Goal: Information Seeking & Learning: Compare options

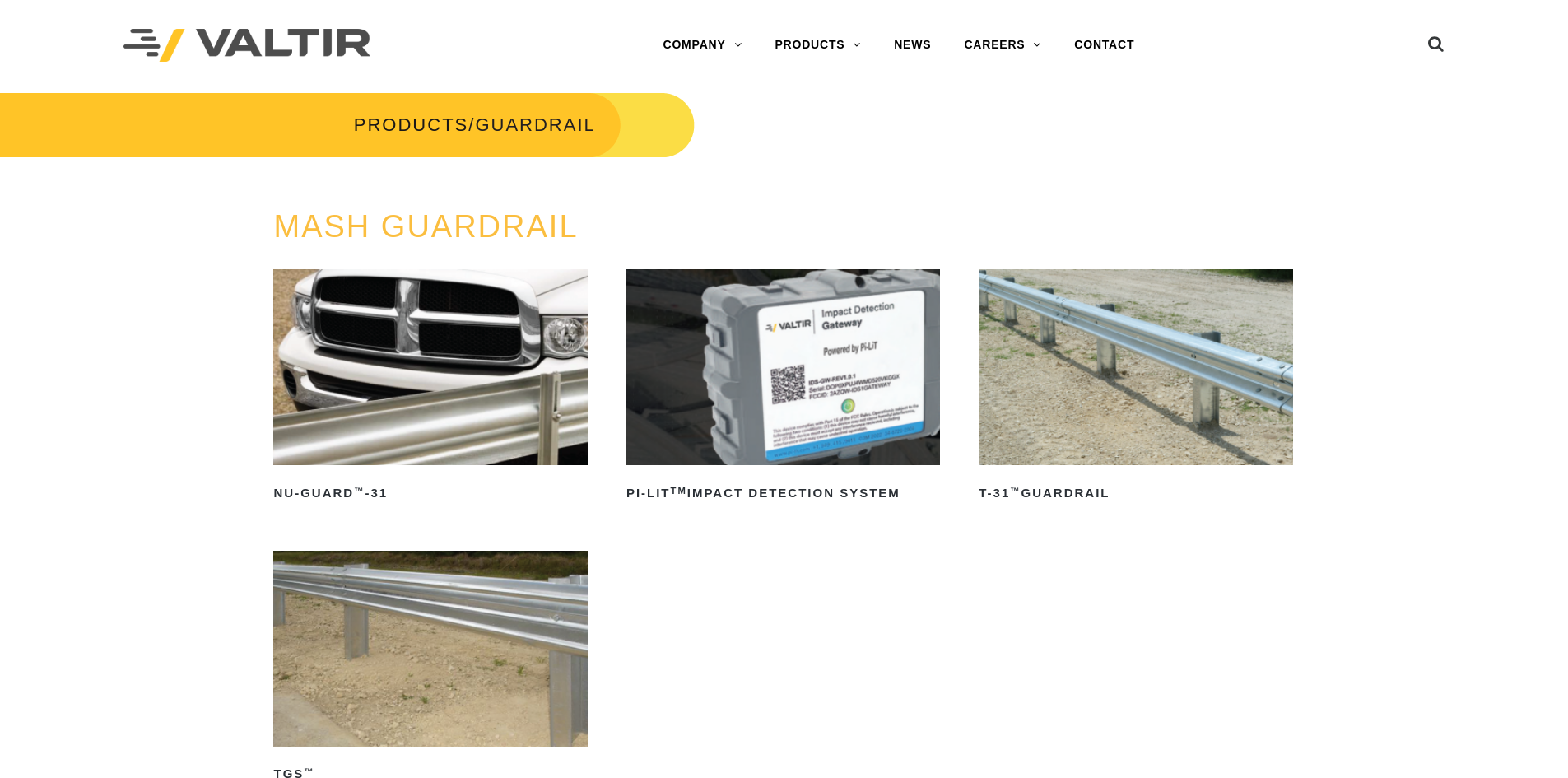
click at [1229, 386] on img at bounding box center [1136, 366] width 314 height 196
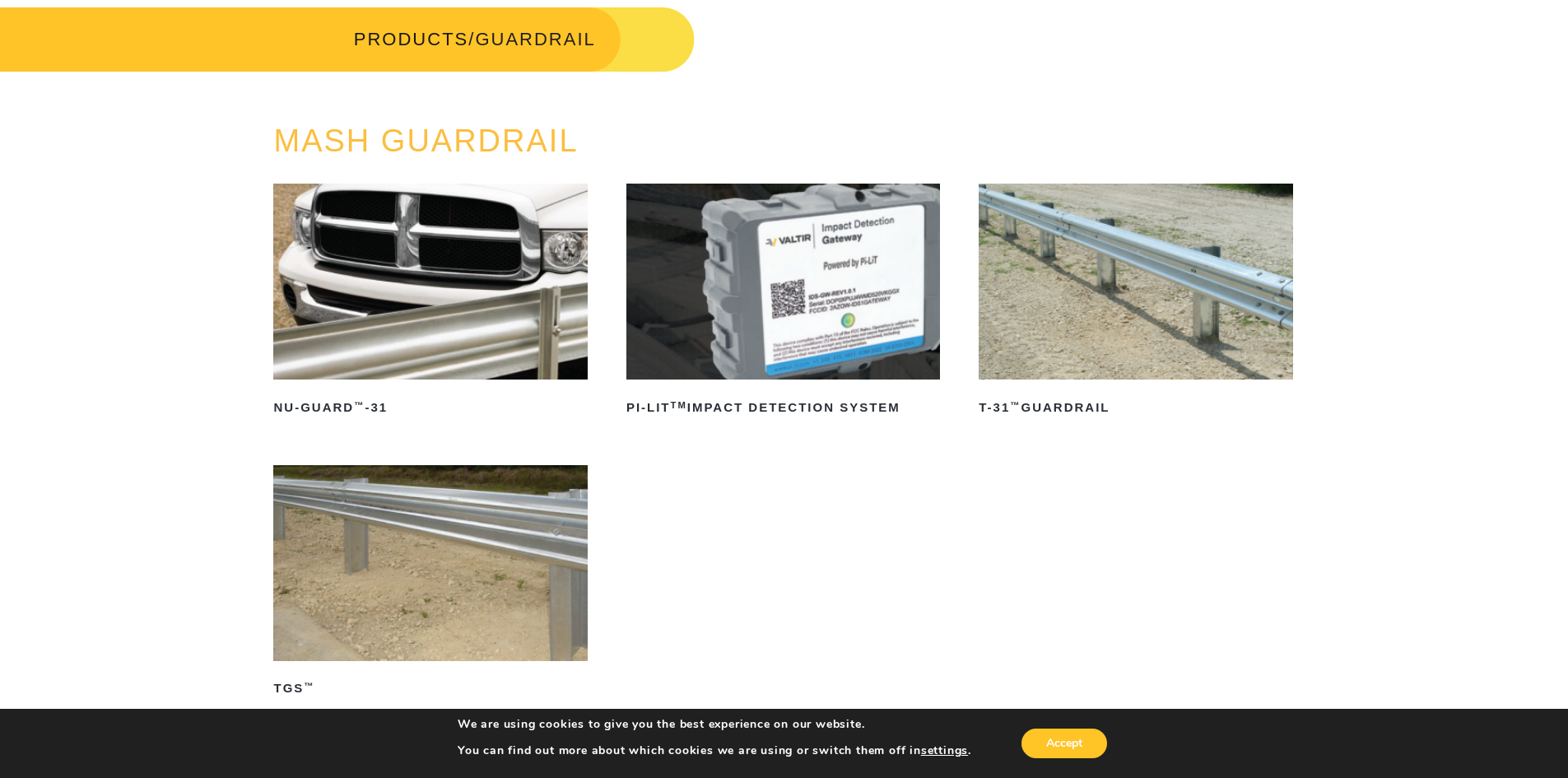
scroll to position [164, 0]
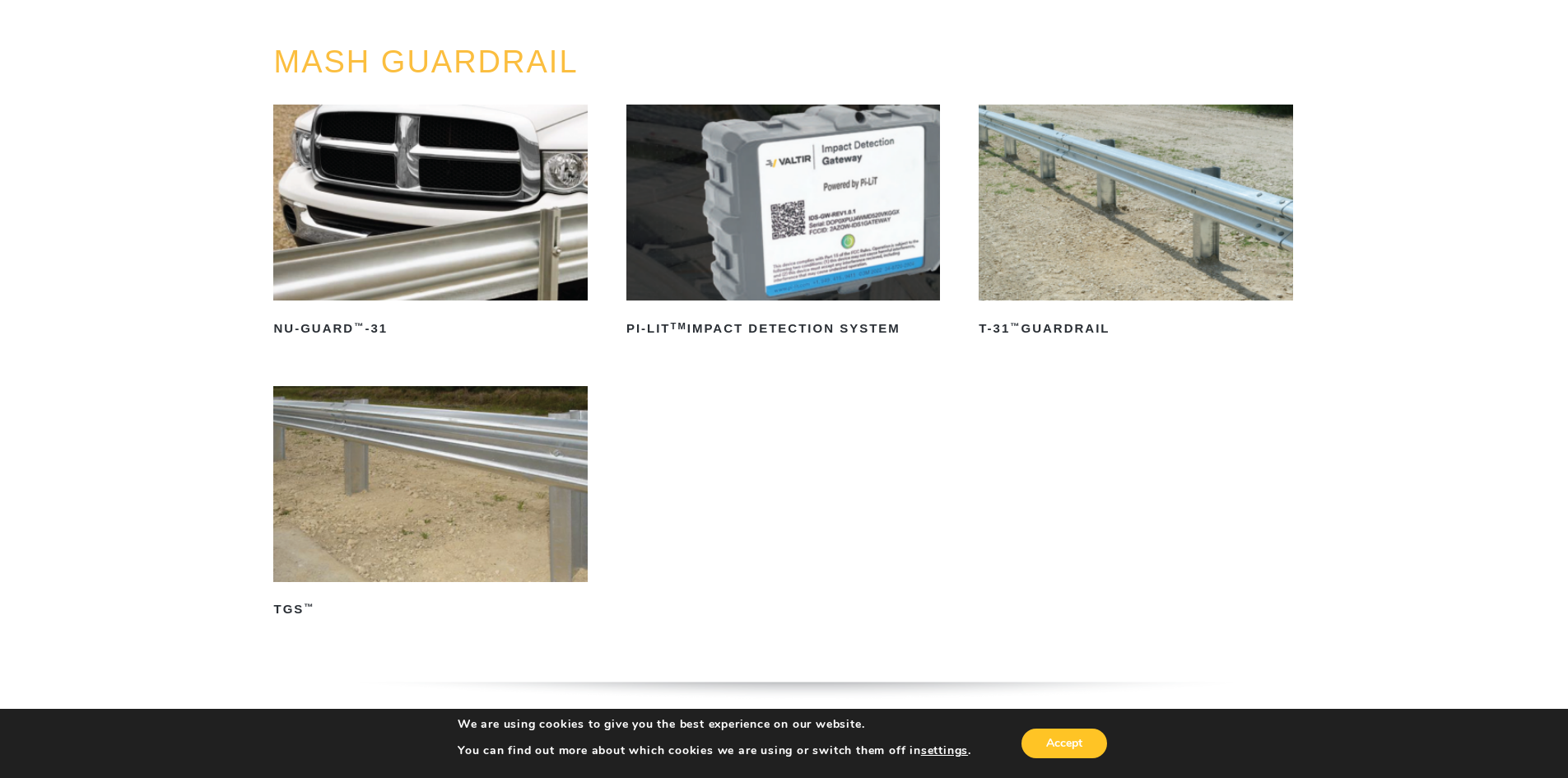
click at [384, 529] on img at bounding box center [430, 483] width 314 height 196
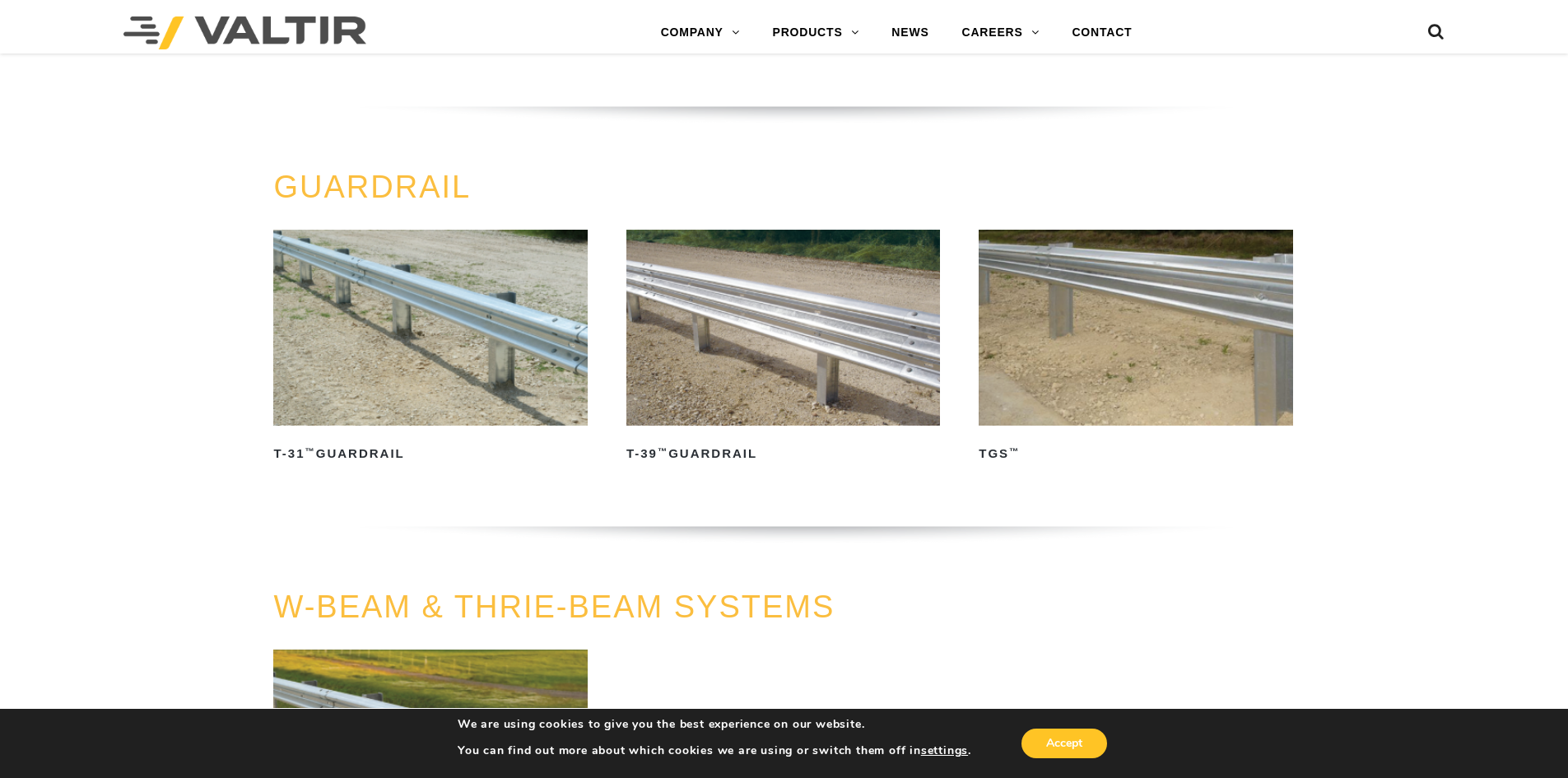
scroll to position [741, 0]
click at [1054, 370] on img at bounding box center [1136, 326] width 314 height 196
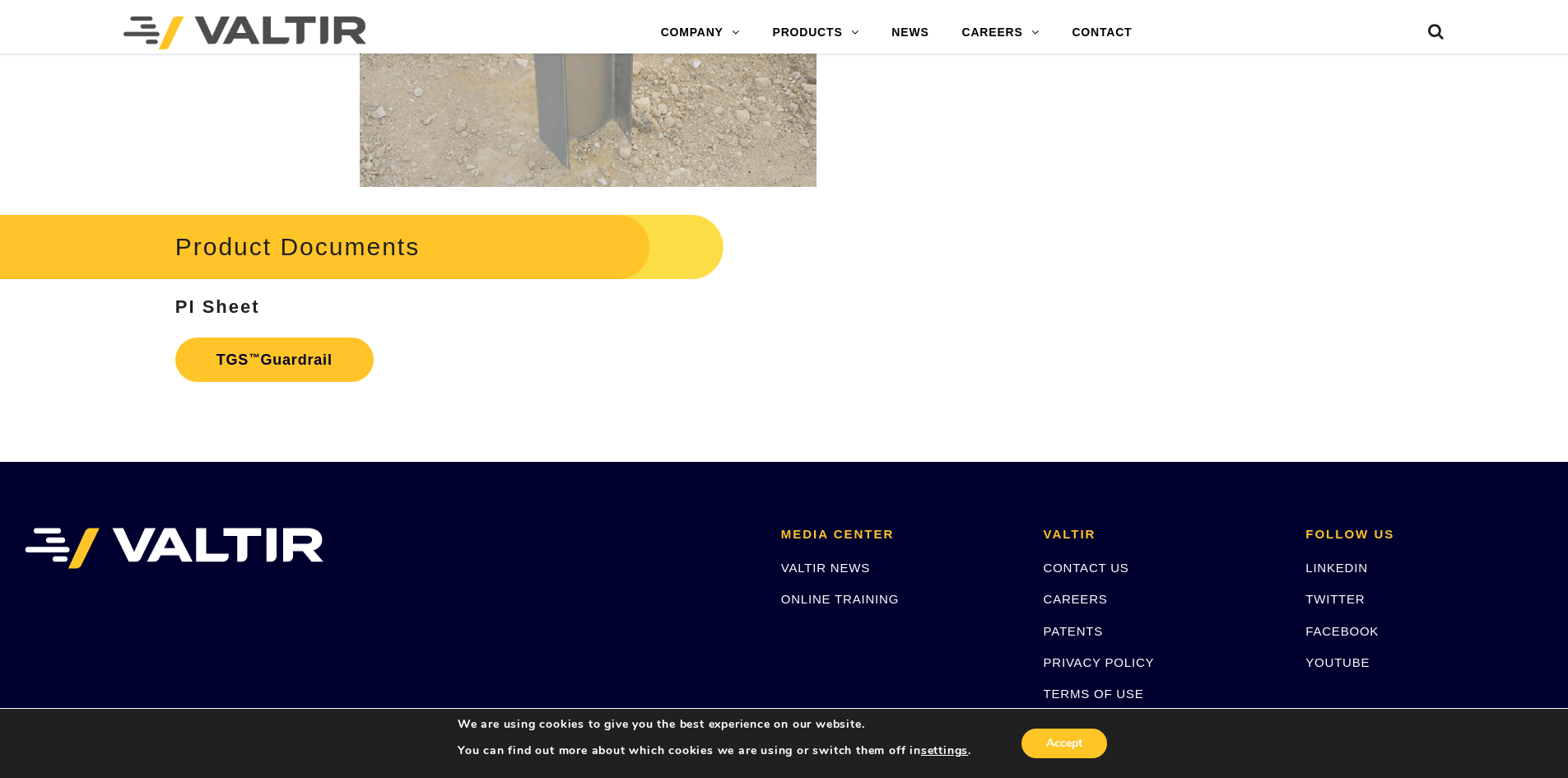
scroll to position [3044, 0]
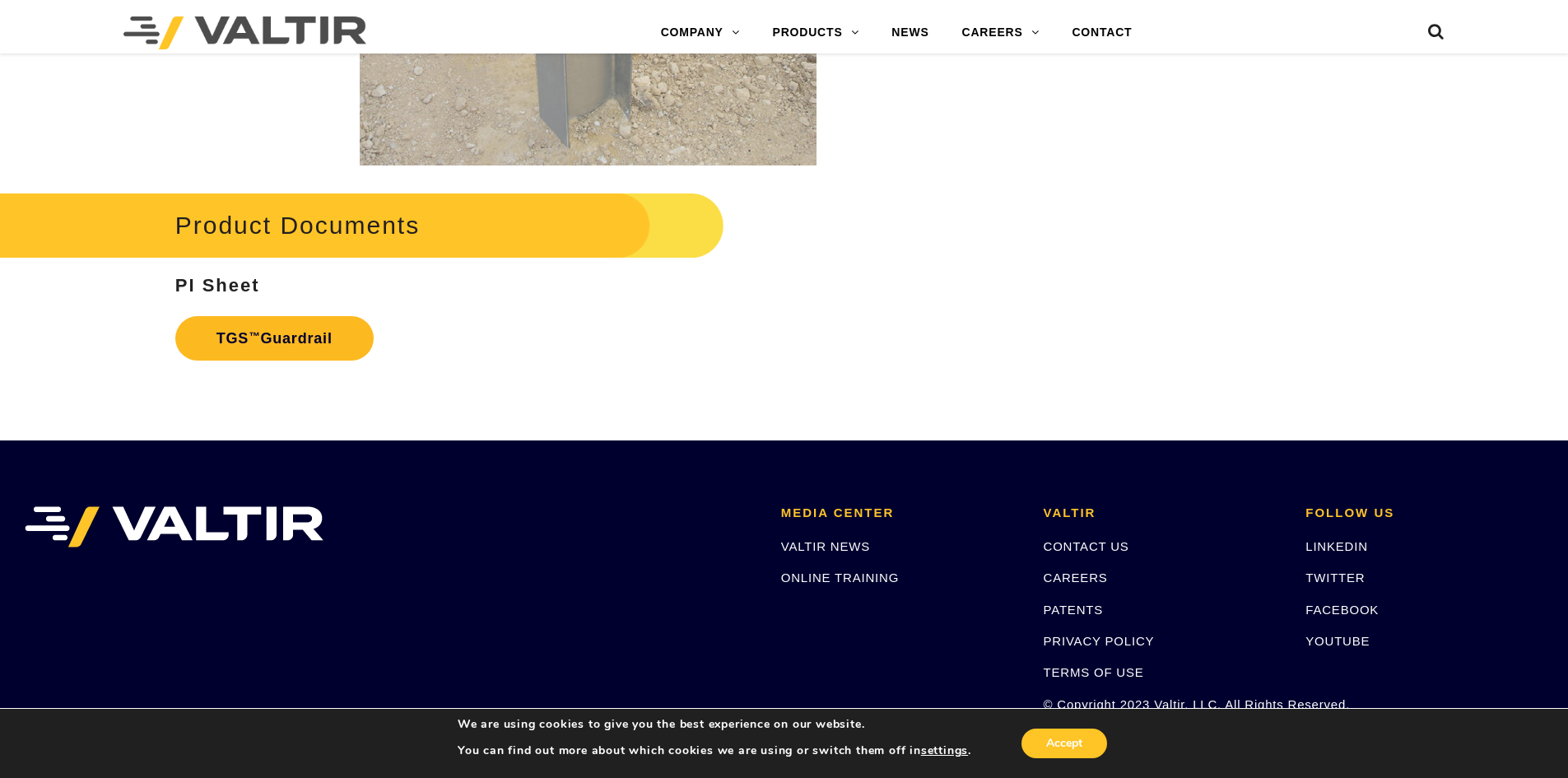
click at [295, 342] on link "TGS ™ Guardrail" at bounding box center [274, 338] width 198 height 45
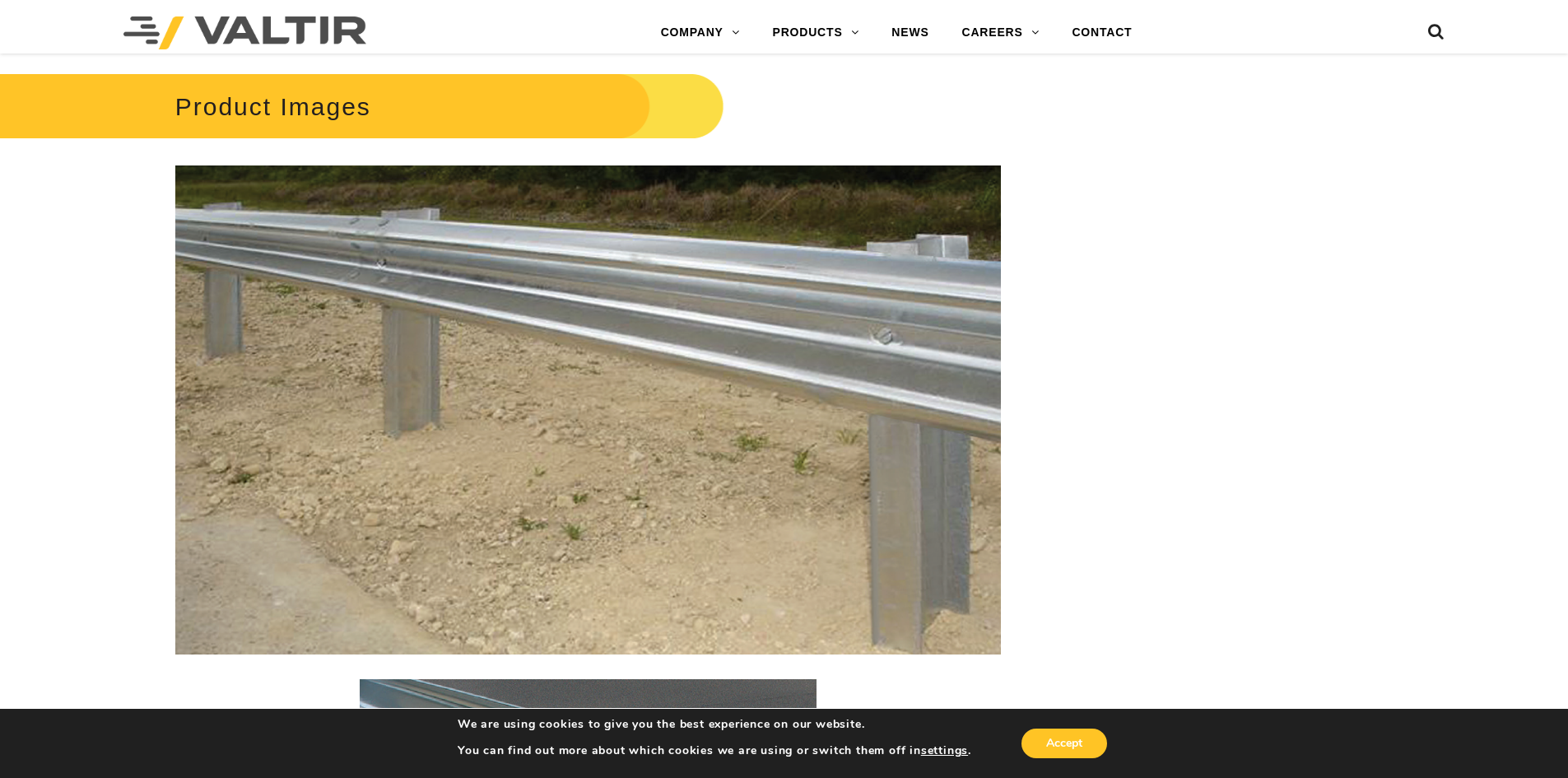
scroll to position [1893, 0]
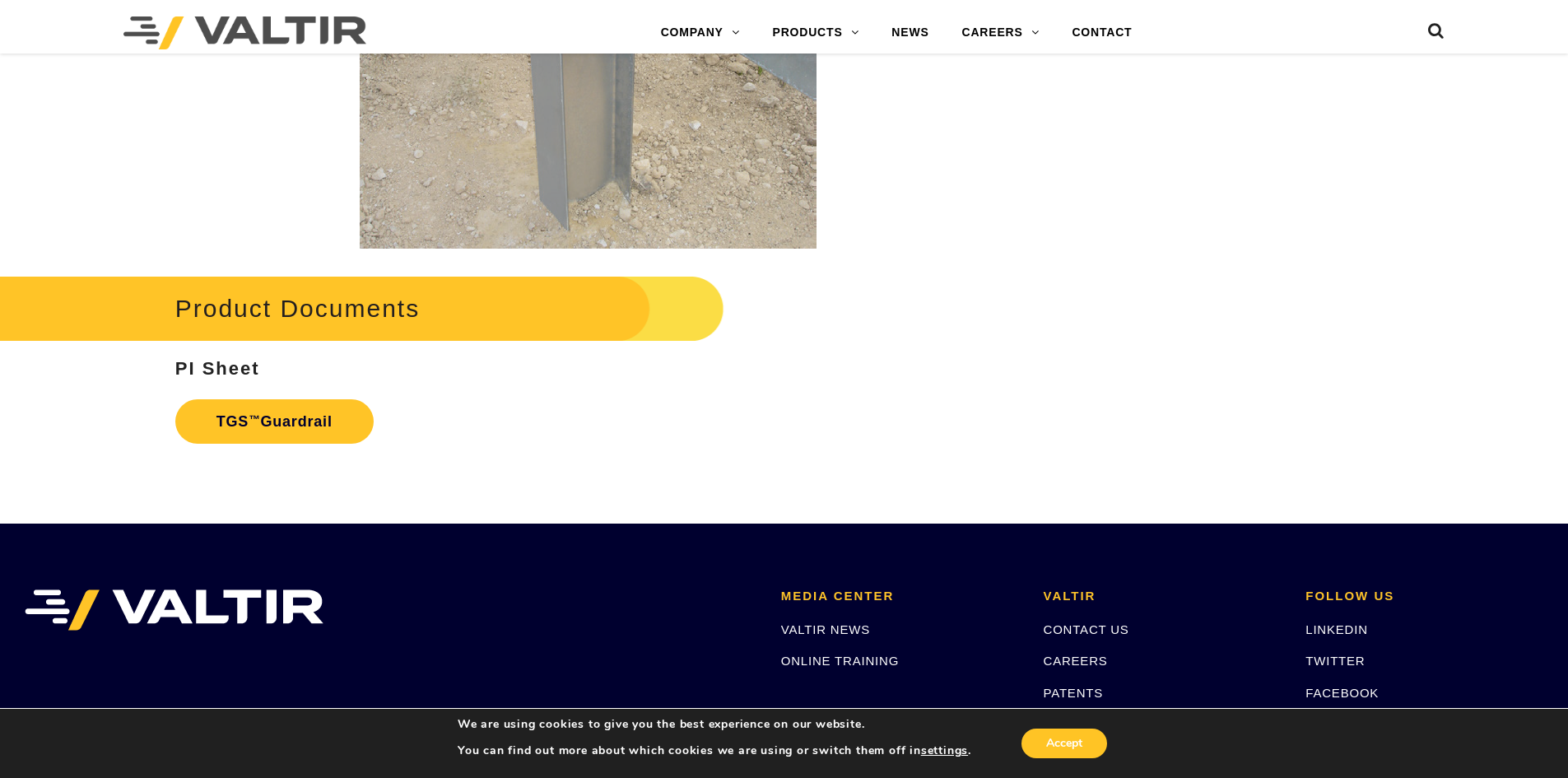
scroll to position [2963, 0]
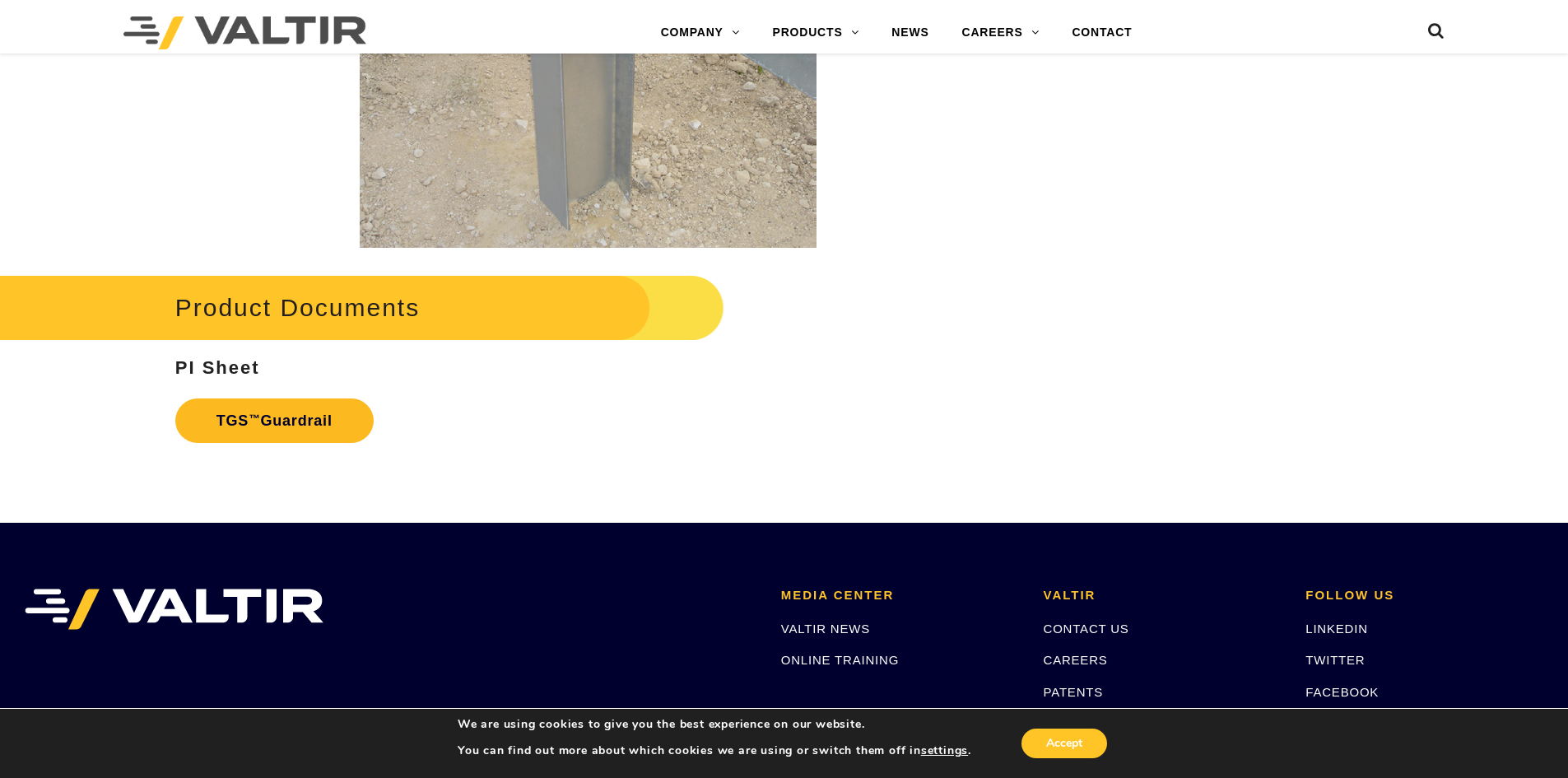
click at [335, 413] on link "TGS ™ Guardrail" at bounding box center [274, 421] width 198 height 45
